Goal: Transaction & Acquisition: Purchase product/service

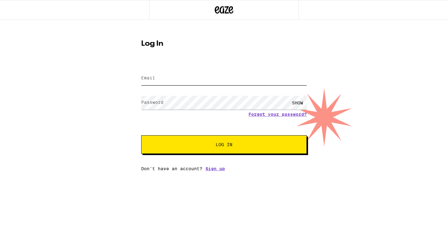
click at [201, 81] on input "Email" at bounding box center [224, 78] width 166 height 14
type input "[EMAIL_ADDRESS][DOMAIN_NAME]"
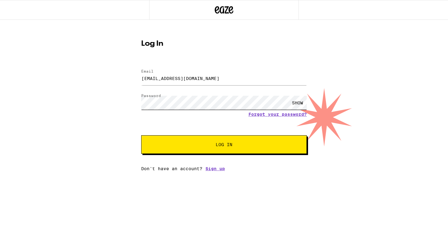
click at [141, 135] on button "Log In" at bounding box center [224, 144] width 166 height 19
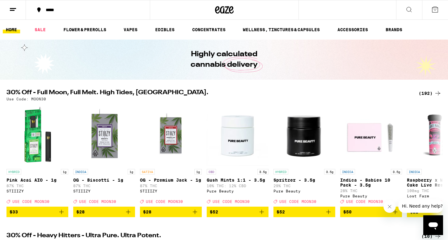
click at [437, 9] on icon at bounding box center [435, 9] width 7 height 7
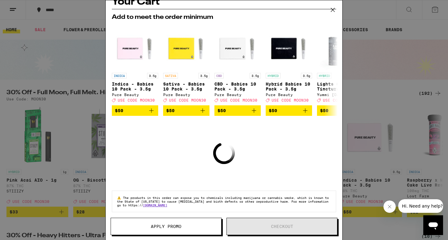
scroll to position [18, 0]
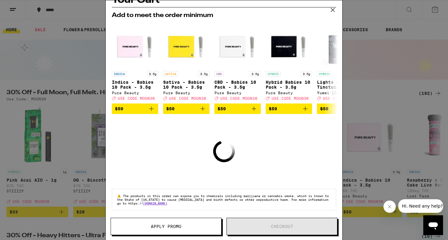
click at [332, 10] on icon at bounding box center [332, 9] width 9 height 9
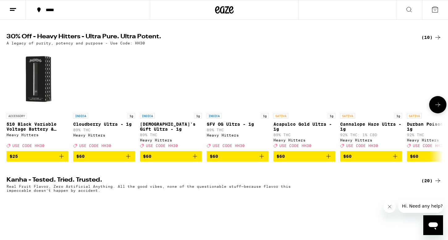
scroll to position [199, 0]
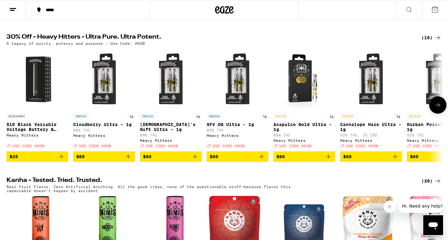
click at [47, 92] on img "Open page for 510 Black Variable Voltage Battery & Charger from Heavy Hitters" at bounding box center [37, 80] width 62 height 62
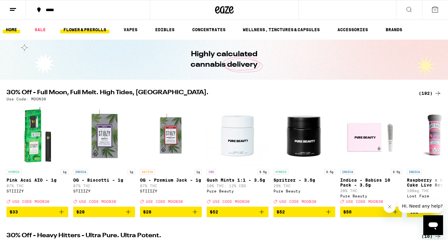
click at [97, 28] on link "FLOWER & PREROLLS" at bounding box center [84, 29] width 49 height 7
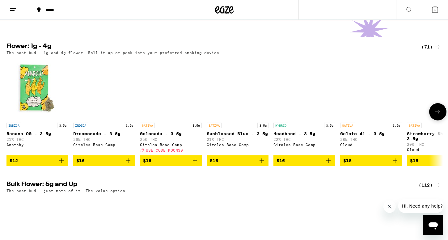
scroll to position [39, 0]
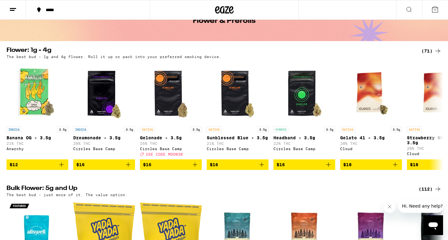
click at [431, 52] on div "(71)" at bounding box center [432, 50] width 20 height 7
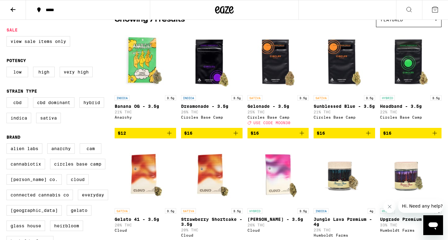
scroll to position [60, 0]
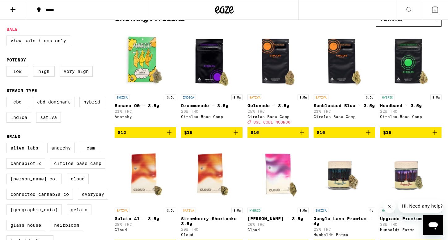
click at [408, 9] on icon at bounding box center [409, 9] width 7 height 7
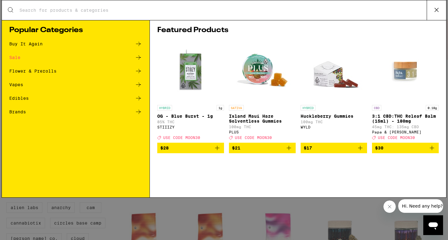
click at [298, 6] on div "Search for Products" at bounding box center [224, 10] width 445 height 20
click at [294, 11] on input "Search for Products" at bounding box center [223, 10] width 408 height 6
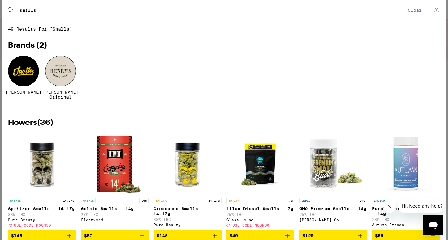
type input "smalls"
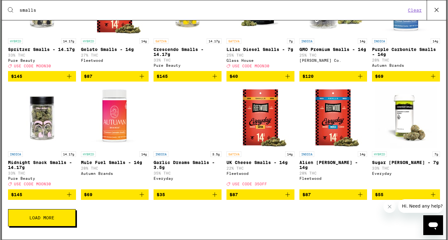
scroll to position [159, 0]
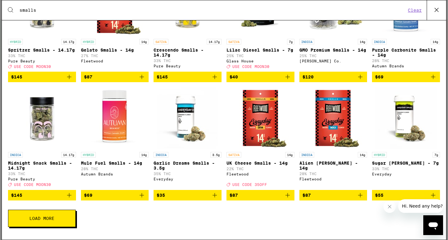
click at [60, 223] on button "Load More" at bounding box center [42, 218] width 68 height 17
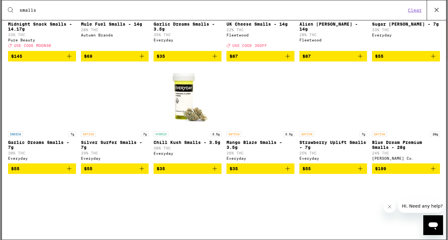
scroll to position [298, 0]
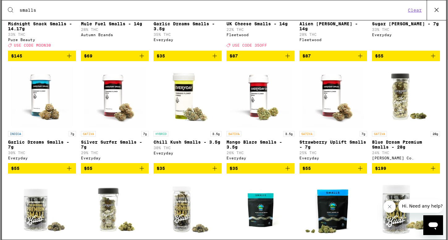
click at [213, 172] on icon "Add to bag" at bounding box center [214, 168] width 7 height 7
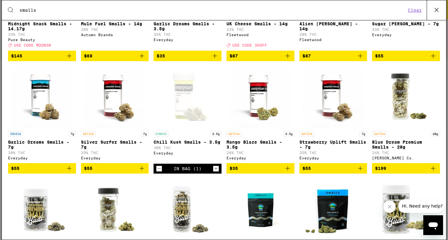
click at [213, 172] on button "Increment" at bounding box center [216, 169] width 6 height 6
click at [162, 172] on button "Decrement" at bounding box center [159, 169] width 6 height 6
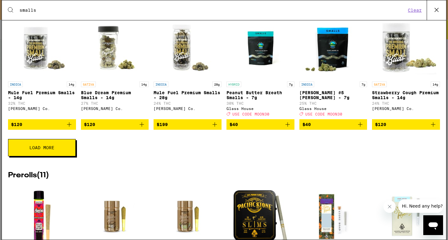
scroll to position [461, 0]
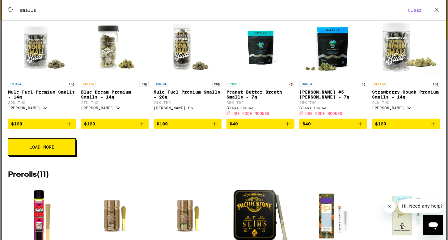
click at [65, 156] on button "Load More" at bounding box center [42, 147] width 68 height 17
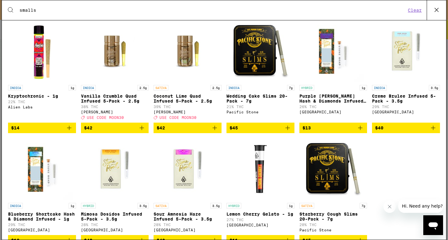
scroll to position [830, 0]
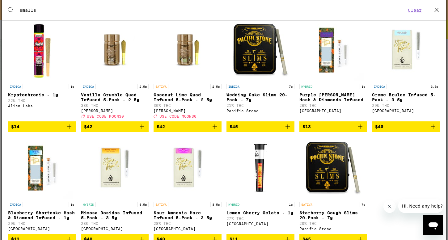
click at [413, 9] on button "Clear" at bounding box center [415, 10] width 18 height 6
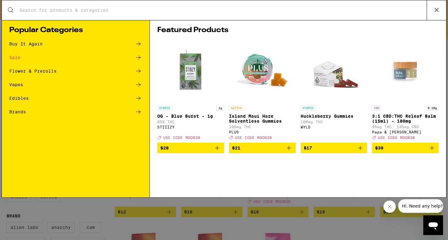
click at [137, 72] on icon at bounding box center [138, 70] width 7 height 7
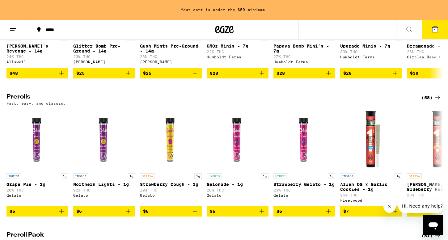
scroll to position [293, 0]
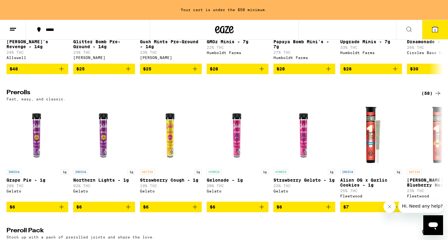
click at [426, 97] on div "(58)" at bounding box center [432, 93] width 20 height 7
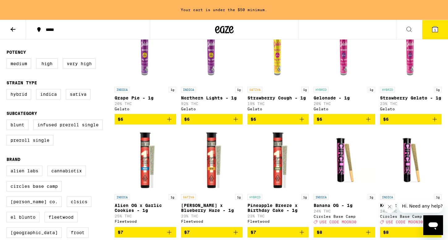
scroll to position [90, 0]
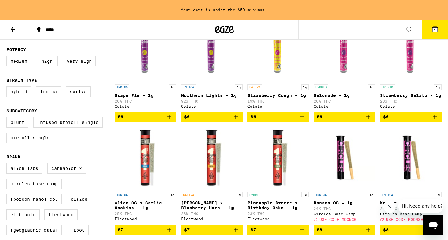
click at [21, 97] on label "Hybrid" at bounding box center [18, 92] width 25 height 11
click at [8, 88] on input "Hybrid" at bounding box center [8, 88] width 0 height 0
checkbox input "true"
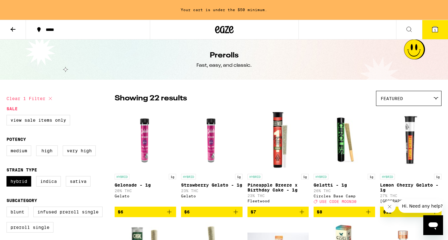
click at [420, 100] on div "Featured" at bounding box center [409, 98] width 65 height 15
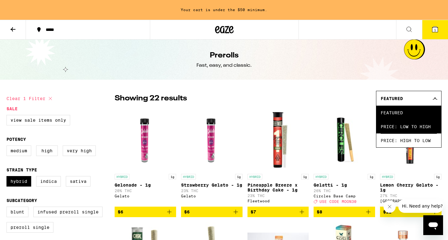
click at [415, 134] on span "Price: Low to High" at bounding box center [409, 127] width 56 height 14
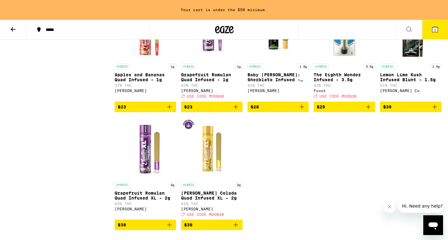
scroll to position [571, 0]
